Goal: Task Accomplishment & Management: Use online tool/utility

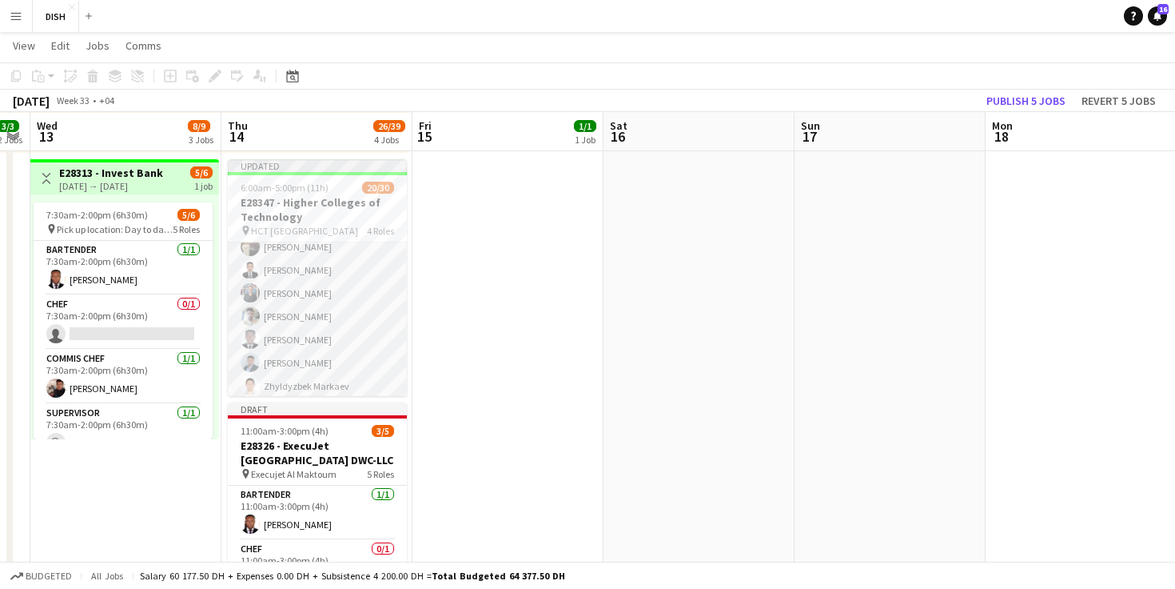
scroll to position [672, 0]
click at [245, 308] on app-user-avatar at bounding box center [250, 310] width 19 height 19
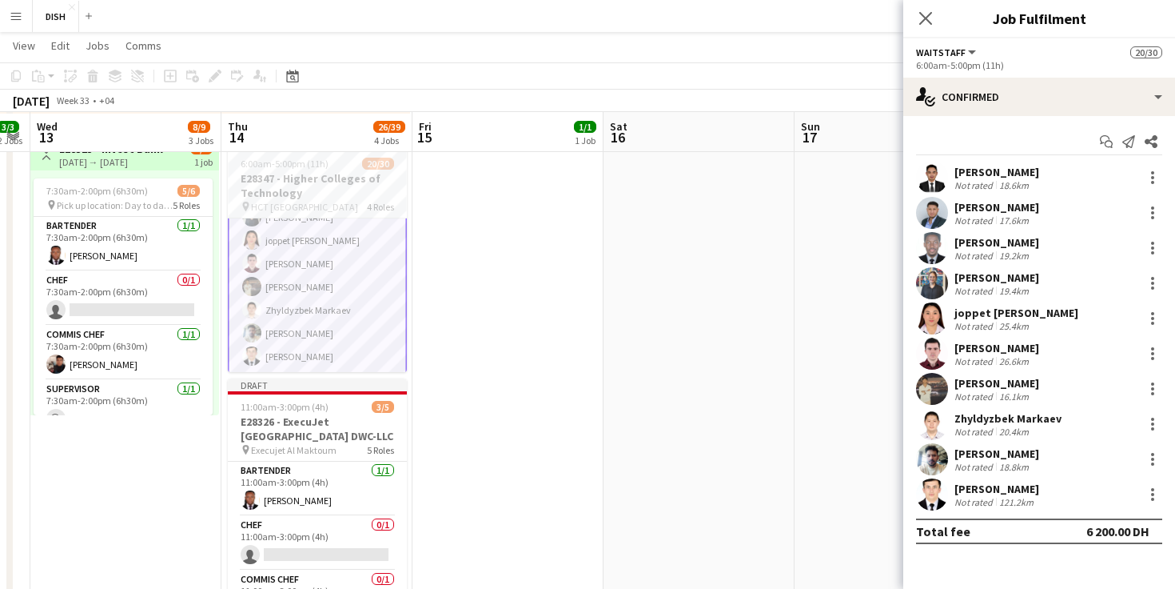
scroll to position [624, 0]
click at [934, 460] on app-user-avatar at bounding box center [932, 459] width 32 height 32
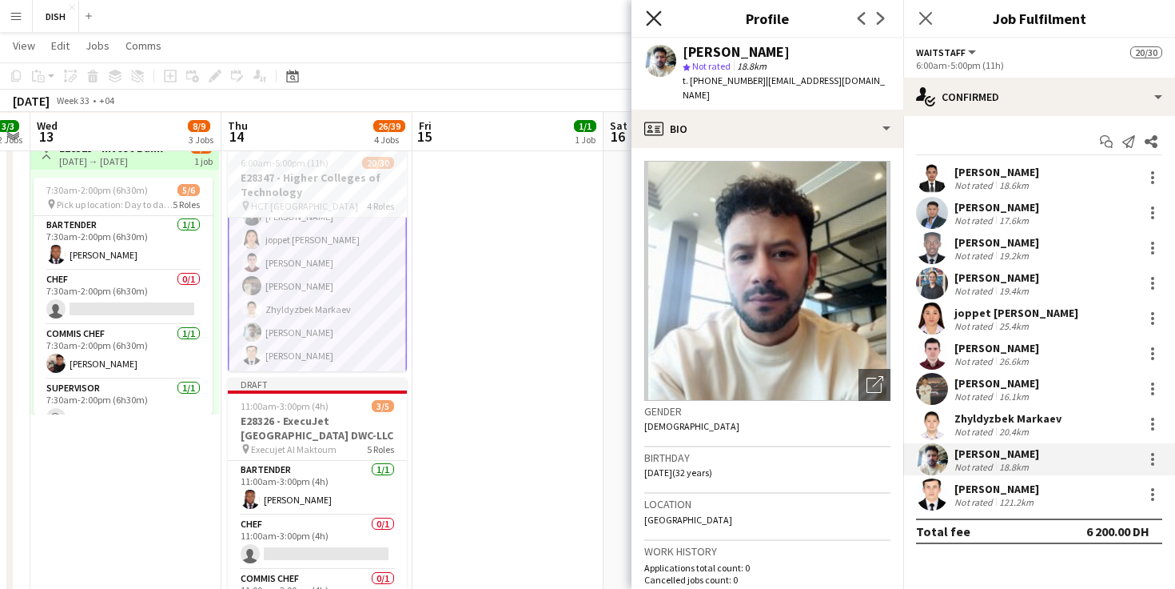
click at [657, 16] on icon "Close pop-in" at bounding box center [653, 17] width 15 height 15
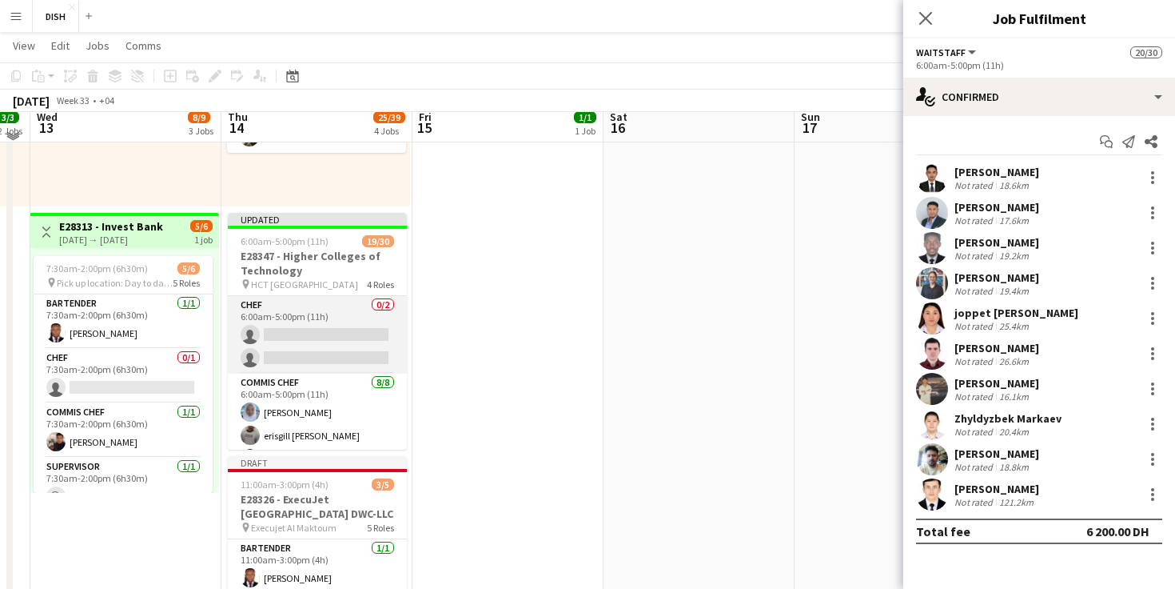
scroll to position [555, 0]
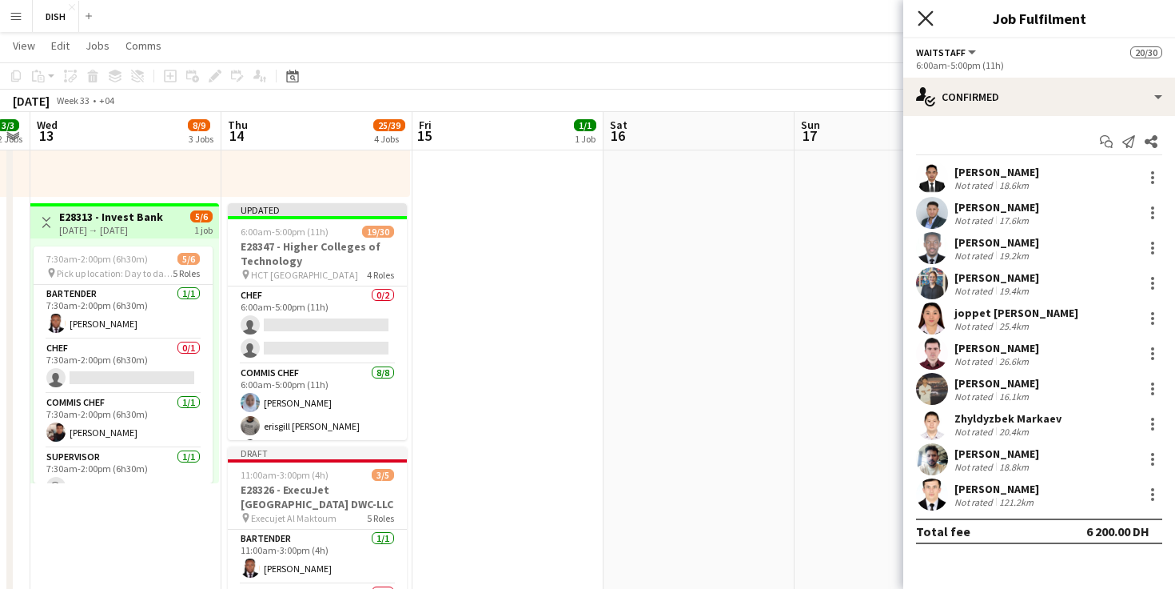
click at [929, 18] on icon "Close pop-in" at bounding box center [925, 17] width 15 height 15
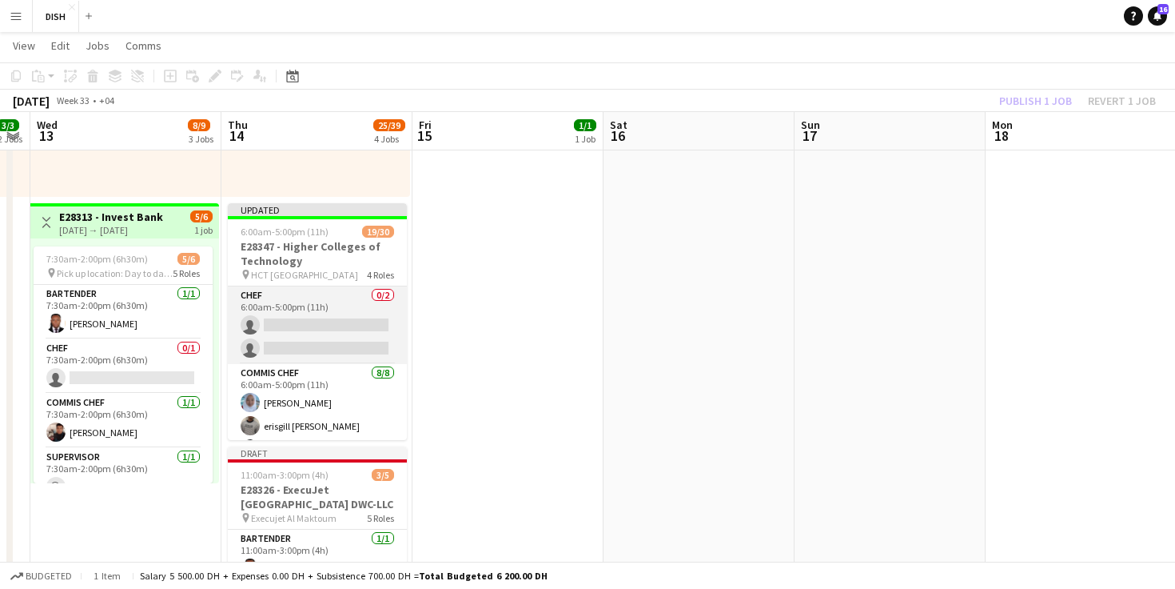
click at [309, 293] on app-card-role "Chef 0/2 6:00am-5:00pm (11h) single-neutral-actions single-neutral-actions" at bounding box center [317, 325] width 179 height 78
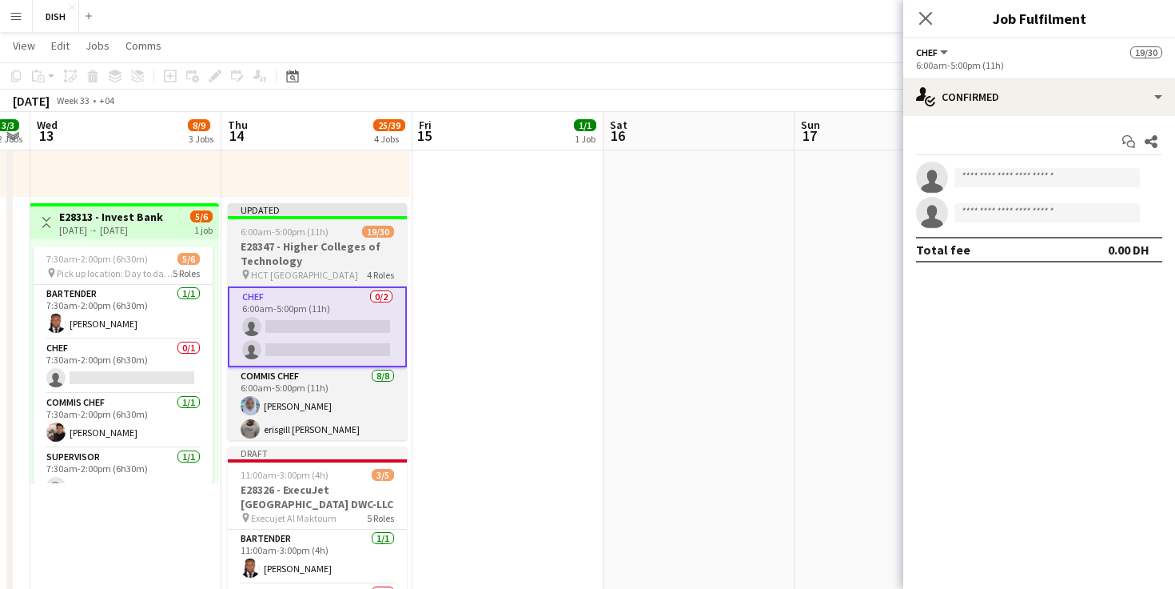
click at [329, 264] on h3 "E28347 - Higher Colleges of Technology" at bounding box center [317, 253] width 179 height 29
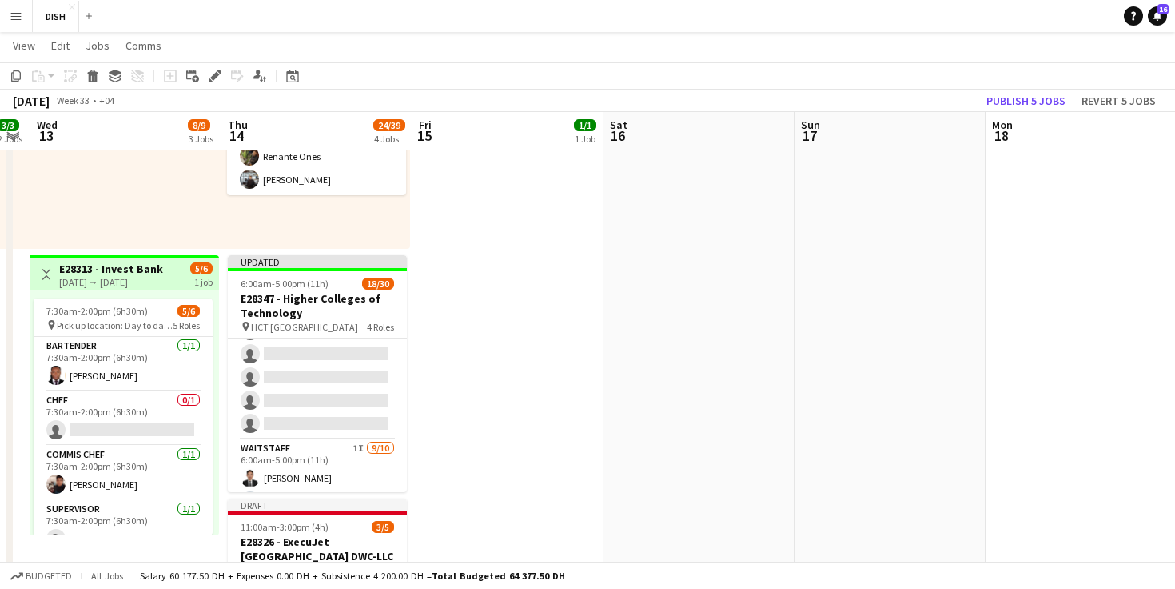
scroll to position [672, 0]
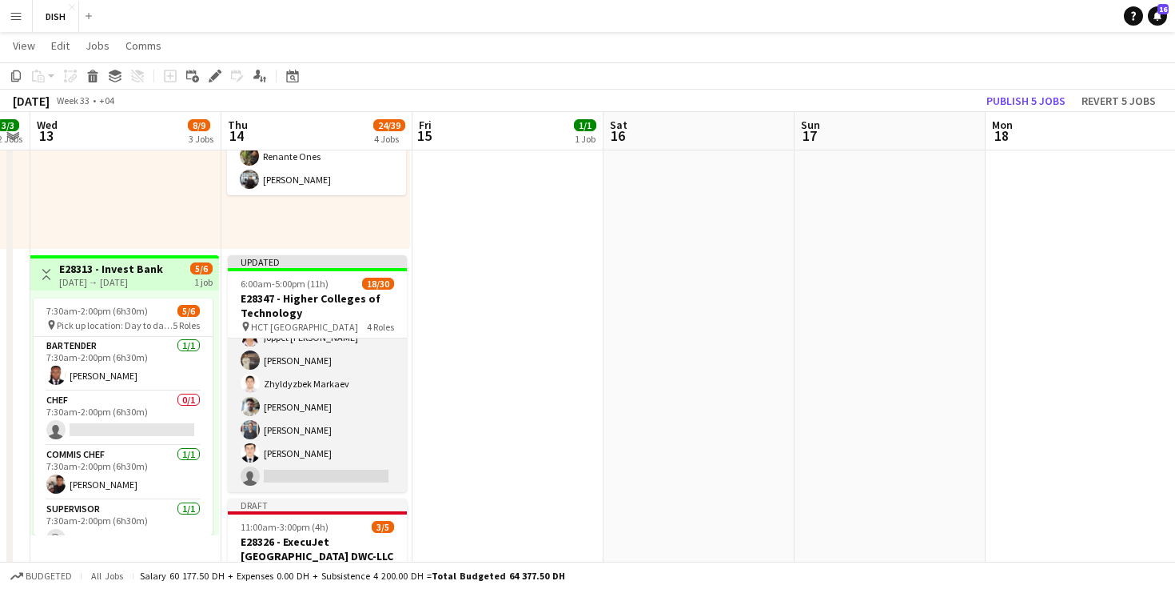
click at [370, 358] on app-card-role "Waitstaff 1I [DATE] 6:00am-5:00pm (11h) [PERSON_NAME] Toledo [PERSON_NAME] [PER…" at bounding box center [317, 360] width 179 height 263
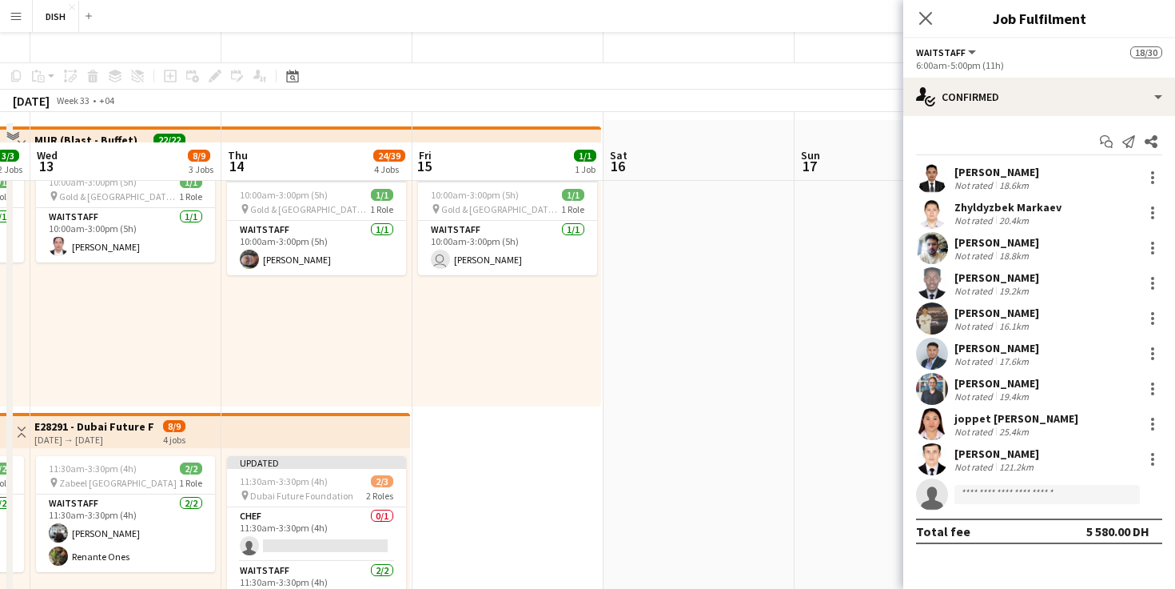
scroll to position [0, 0]
